Goal: Task Accomplishment & Management: Manage account settings

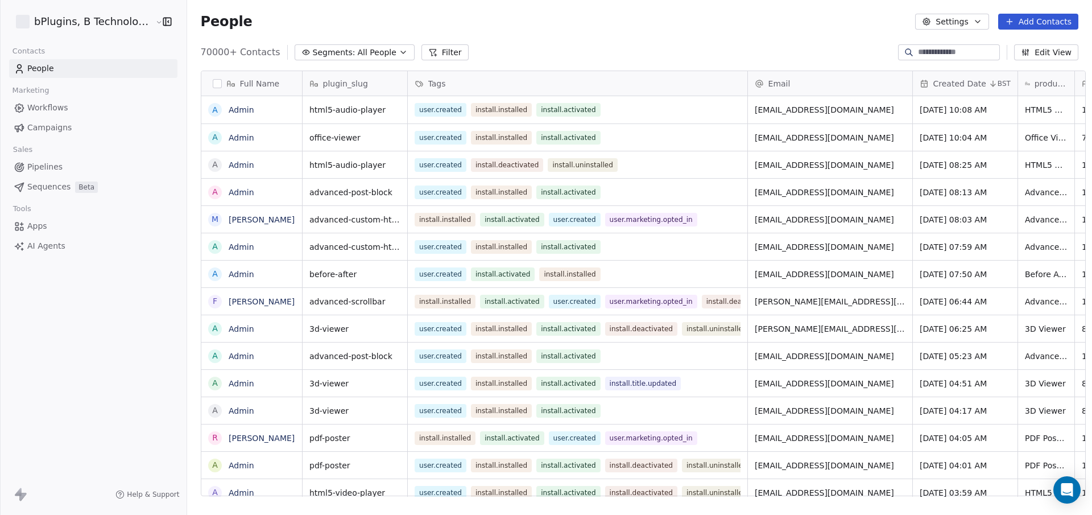
scroll to position [445, 904]
click at [125, 16] on html "bPlugins, B Technologies LLC Contacts People Marketing Workflows Campaigns Sale…" at bounding box center [546, 257] width 1092 height 515
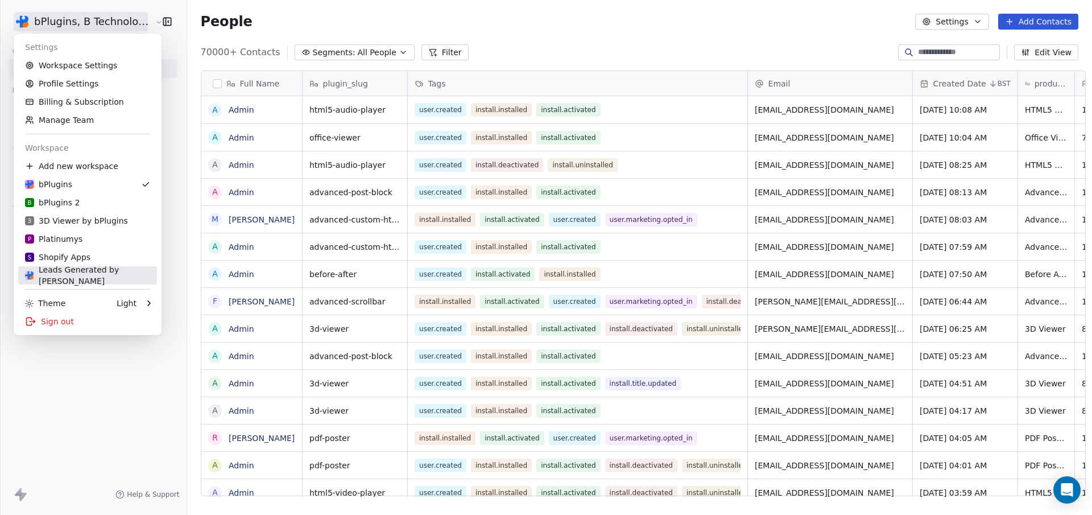
click at [67, 272] on div "Leads Generated by [PERSON_NAME]" at bounding box center [87, 275] width 125 height 23
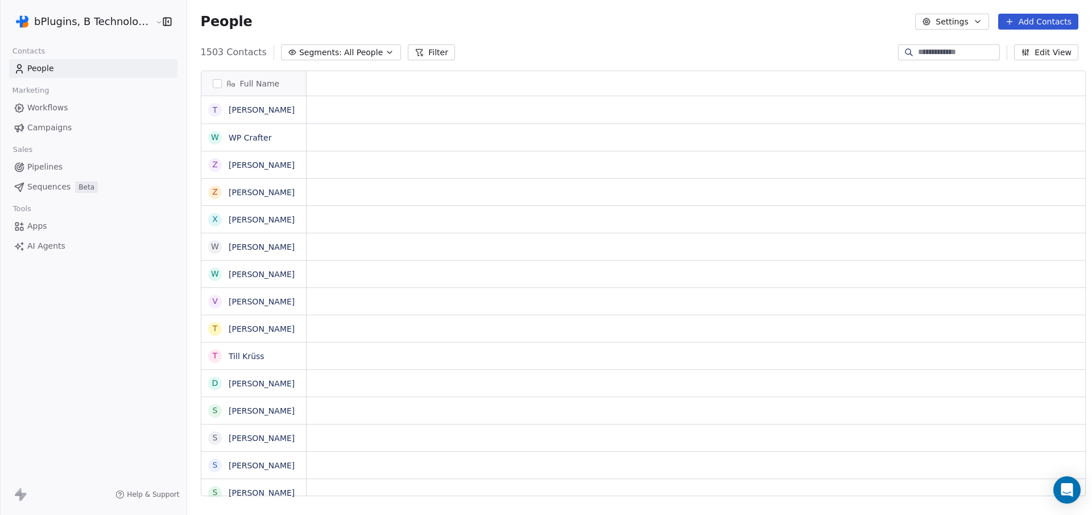
scroll to position [445, 904]
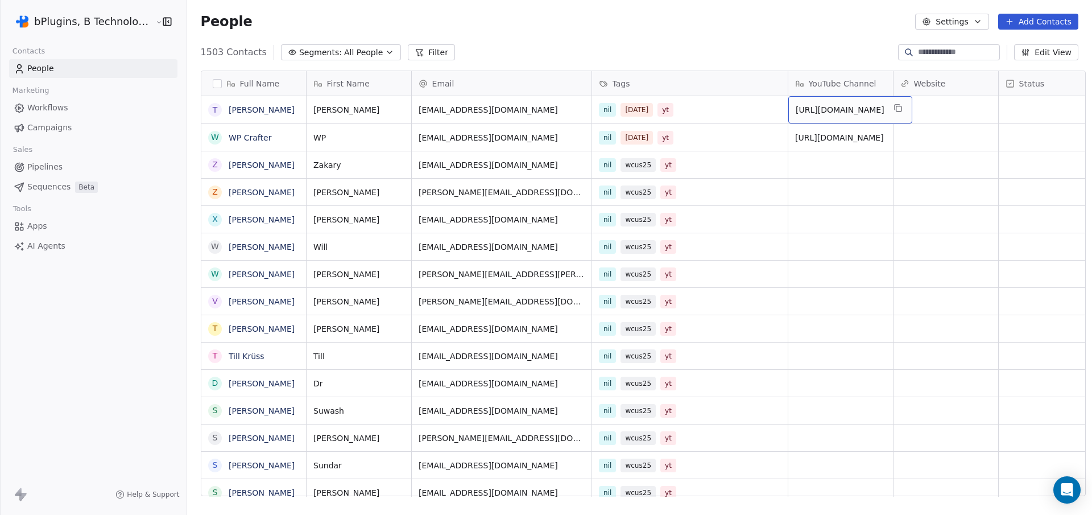
click at [826, 109] on span "[URL][DOMAIN_NAME]" at bounding box center [840, 109] width 89 height 11
drag, startPoint x: 807, startPoint y: 117, endPoint x: 764, endPoint y: 88, distance: 52.1
click at [764, 88] on html "bPlugins, B Technologies LLC Contacts People Marketing Workflows Campaigns Sale…" at bounding box center [546, 257] width 1092 height 515
click at [860, 142] on html "bPlugins, B Technologies LLC Contacts People Marketing Workflows Campaigns Sale…" at bounding box center [546, 257] width 1092 height 515
click at [813, 143] on span "[URL][DOMAIN_NAME]" at bounding box center [840, 137] width 89 height 11
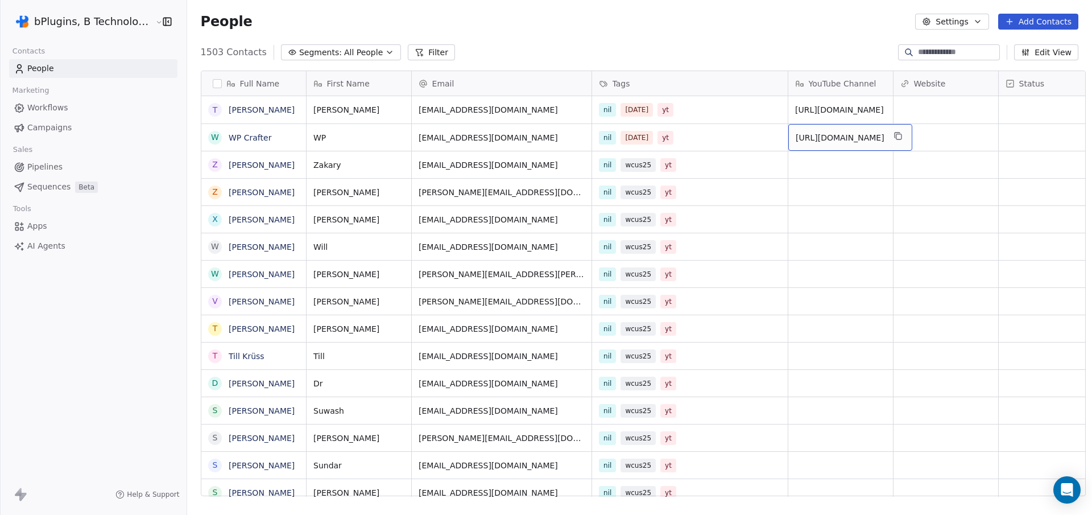
click at [813, 143] on span "[URL][DOMAIN_NAME]" at bounding box center [840, 137] width 89 height 11
click at [813, 144] on textarea "**********" at bounding box center [865, 141] width 169 height 35
click at [808, 111] on html "bPlugins, B Technologies LLC Contacts People Marketing Workflows Campaigns Sale…" at bounding box center [546, 257] width 1092 height 515
click at [901, 106] on icon "grid" at bounding box center [898, 108] width 5 height 5
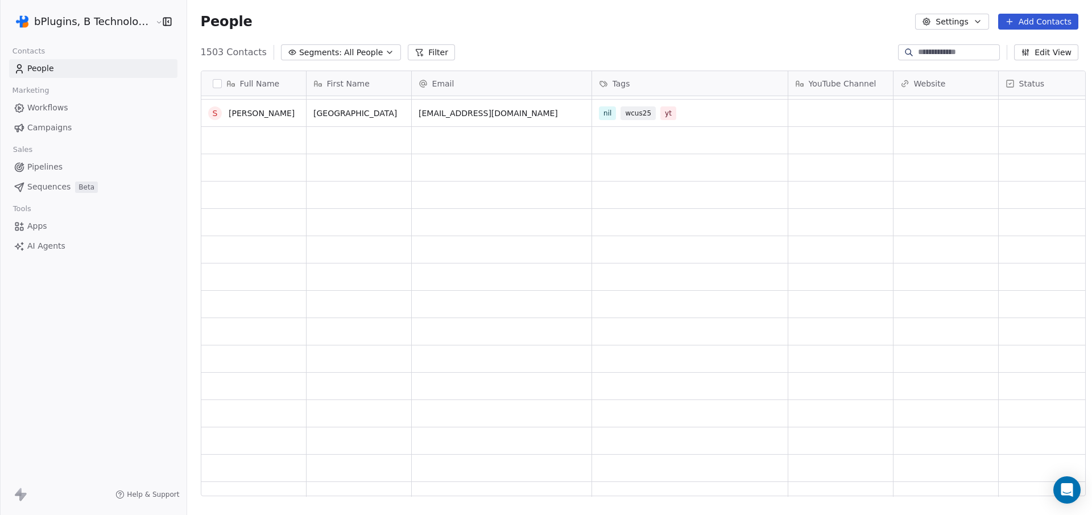
scroll to position [0, 0]
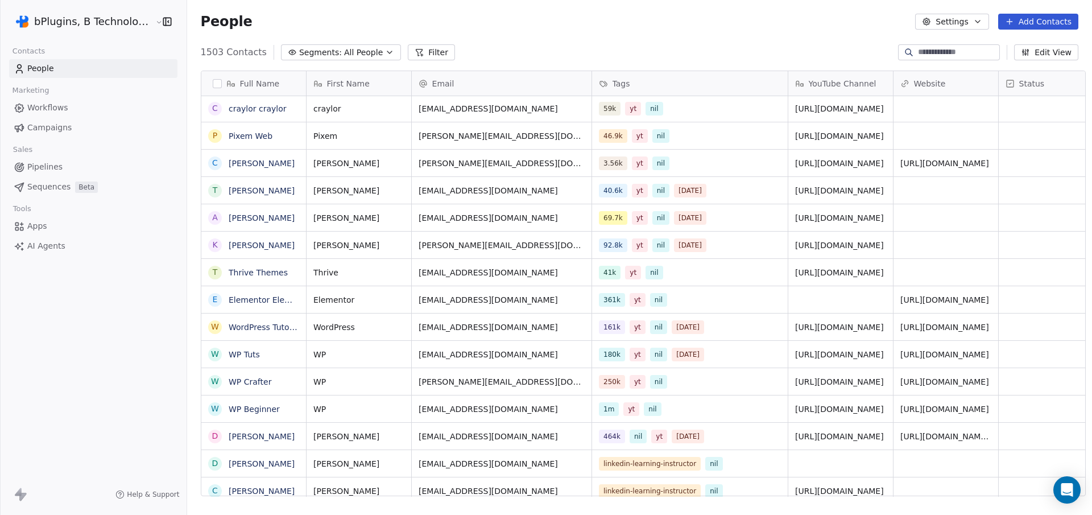
click at [371, 58] on button "Segments: All People" at bounding box center [341, 52] width 120 height 16
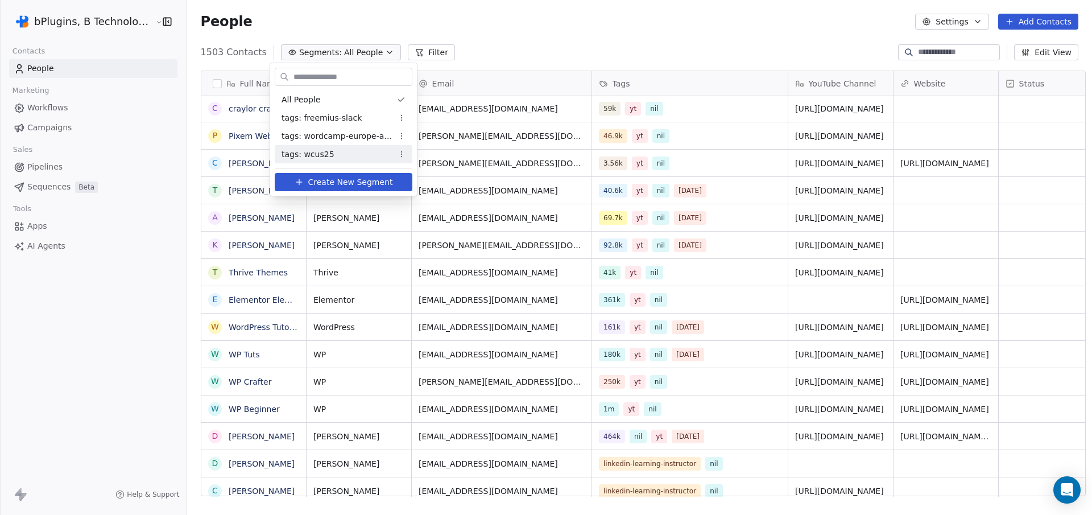
click at [318, 156] on span "tags: wcus25" at bounding box center [308, 154] width 53 height 12
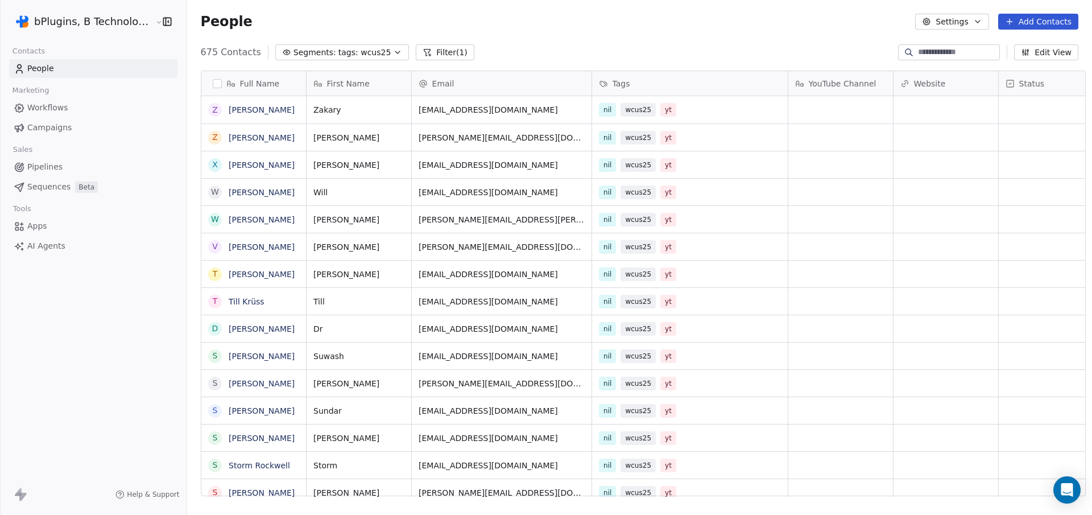
click at [338, 52] on span "tags: wcus25" at bounding box center [364, 53] width 53 height 12
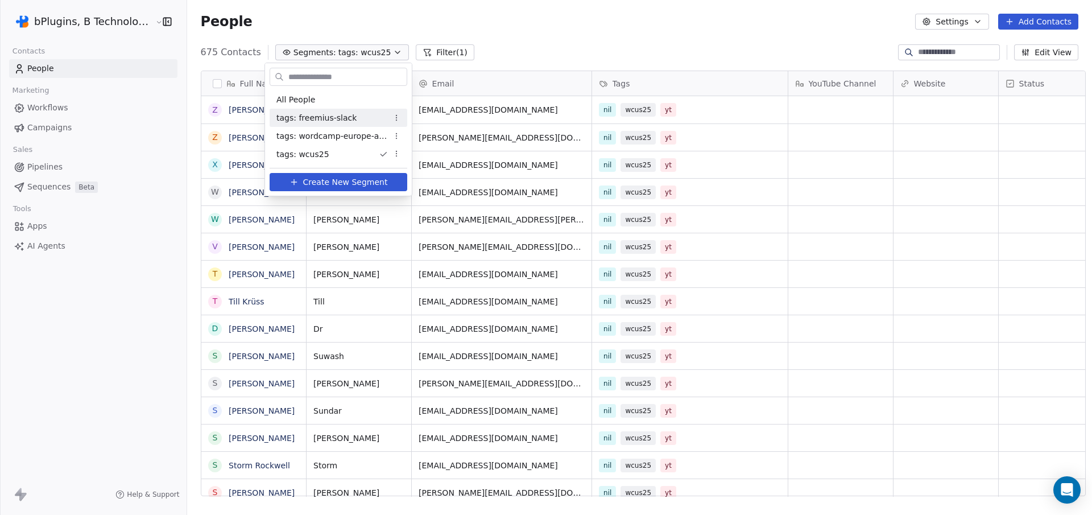
click at [339, 184] on span "Create New Segment" at bounding box center [345, 182] width 85 height 12
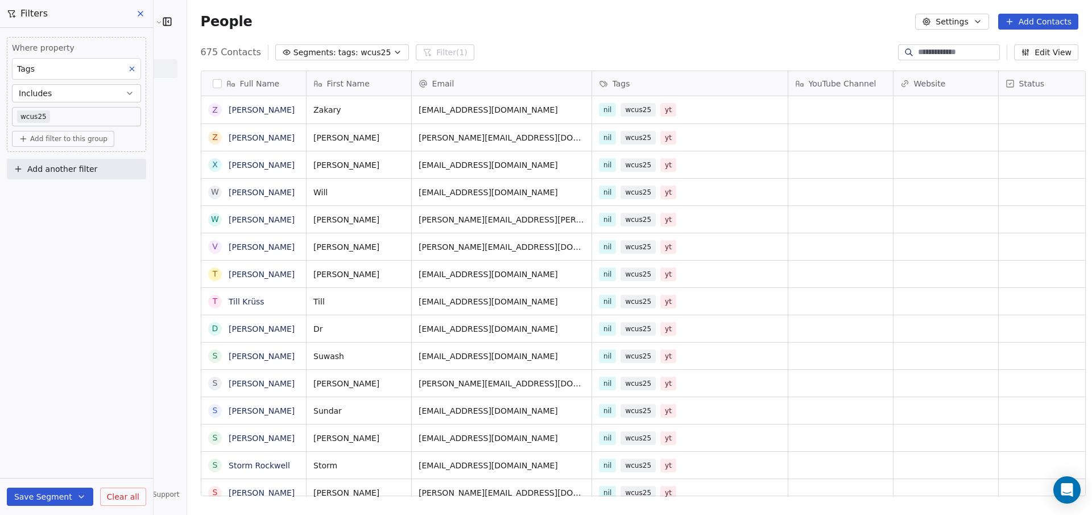
click at [64, 115] on body "bPlugins, B Technologies LLC Contacts People Marketing Workflows Campaigns Sale…" at bounding box center [546, 257] width 1092 height 515
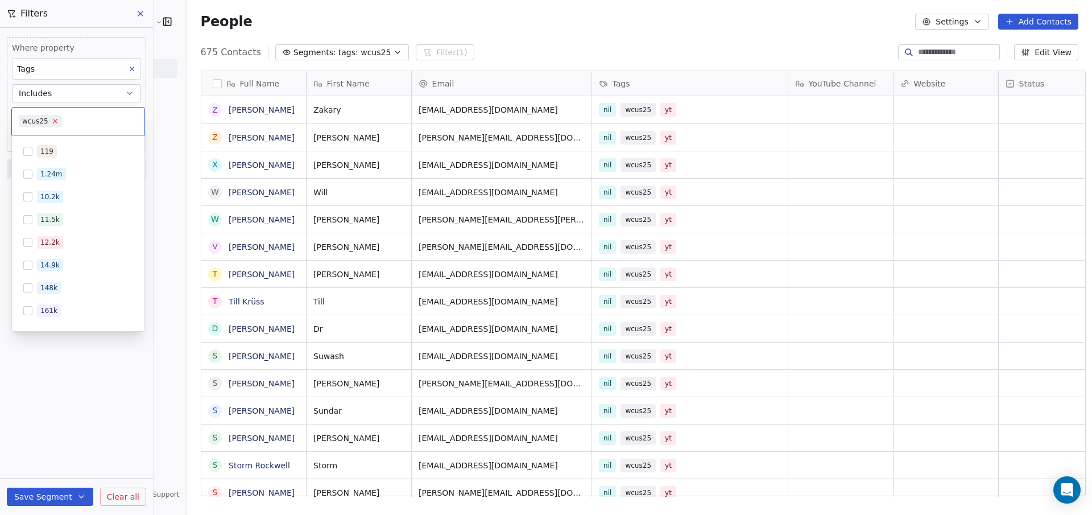
click at [56, 119] on icon at bounding box center [54, 120] width 7 height 7
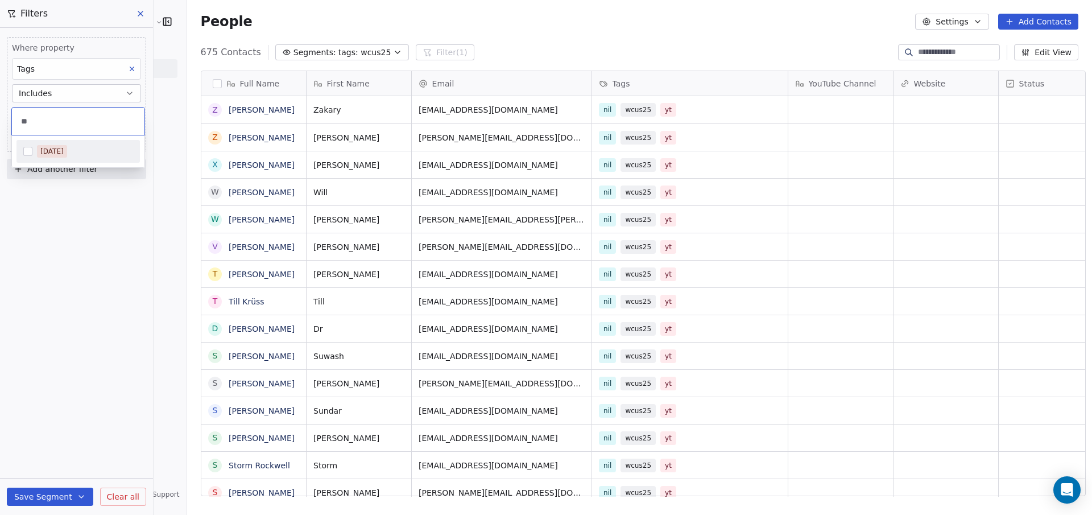
type input "**"
click at [26, 151] on button "Suggestions" at bounding box center [27, 151] width 9 height 9
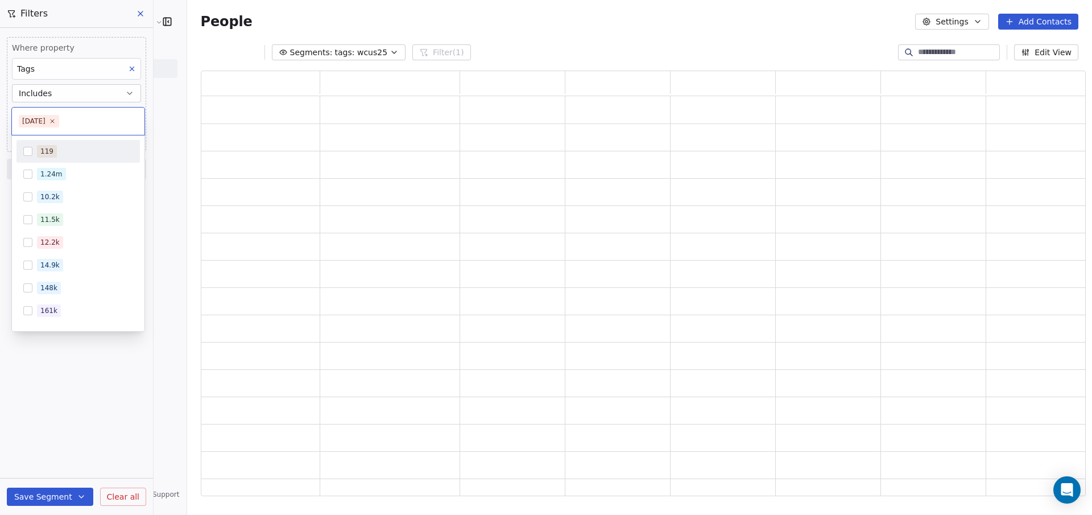
click at [91, 432] on html "bPlugins, B Technologies LLC Contacts People Marketing Workflows Campaigns Sale…" at bounding box center [546, 257] width 1092 height 515
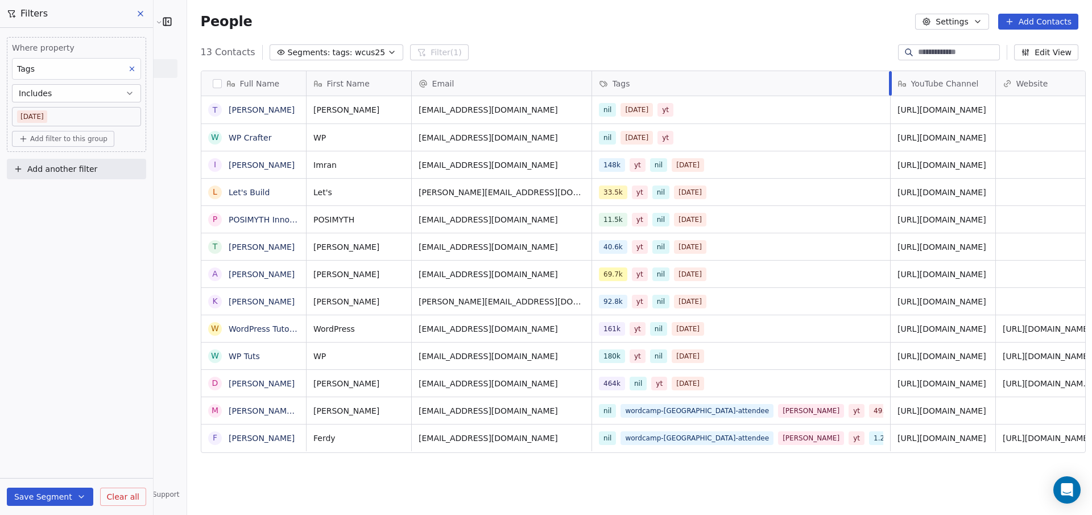
drag, startPoint x: 779, startPoint y: 75, endPoint x: 882, endPoint y: 75, distance: 102.4
click at [889, 75] on div at bounding box center [890, 83] width 3 height 24
click at [941, 412] on span "[URL][DOMAIN_NAME]" at bounding box center [942, 410] width 89 height 11
drag, startPoint x: 904, startPoint y: 417, endPoint x: 834, endPoint y: 360, distance: 90.2
click at [835, 358] on html "bPlugins, B Technologies LLC Contacts People Marketing Workflows Campaigns Sale…" at bounding box center [546, 257] width 1092 height 515
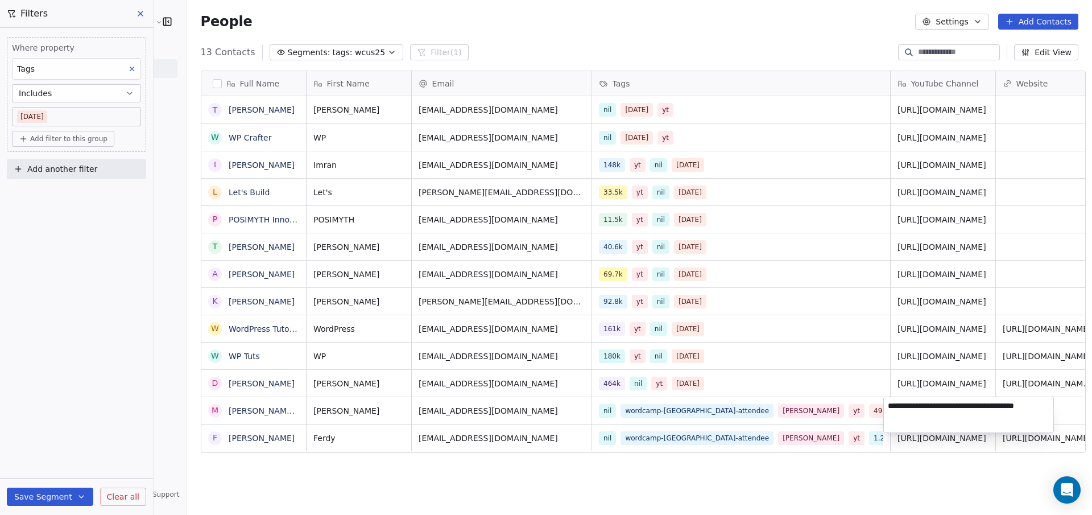
click at [903, 416] on textarea "**********" at bounding box center [968, 414] width 169 height 35
click at [807, 471] on html "bPlugins, B Technologies LLC Contacts People Marketing Workflows Campaigns Sale…" at bounding box center [546, 257] width 1092 height 515
